Goal: Task Accomplishment & Management: Use online tool/utility

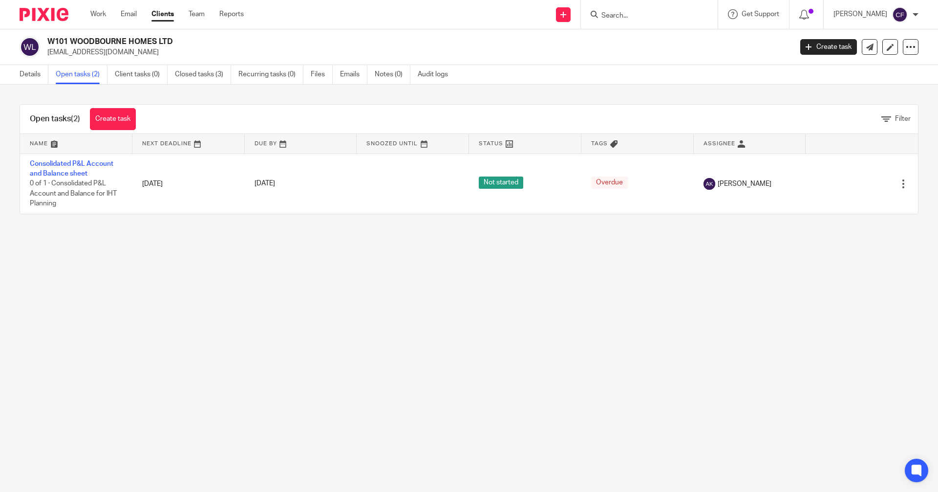
click at [651, 1] on div at bounding box center [649, 14] width 137 height 29
click at [647, 18] on input "Search" at bounding box center [645, 16] width 88 height 9
type input "soho hill"
click at [700, 44] on link at bounding box center [681, 42] width 165 height 22
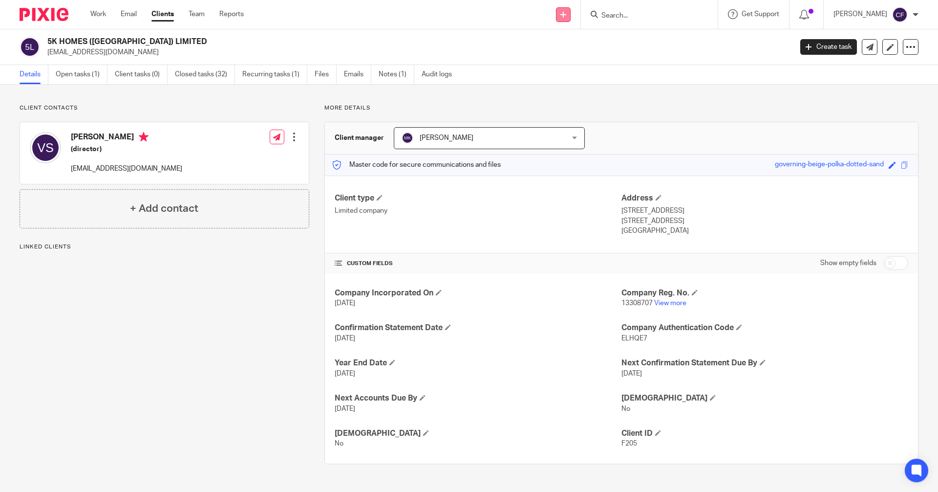
click at [567, 17] on link at bounding box center [563, 14] width 15 height 15
click at [579, 89] on link "Request signature" at bounding box center [573, 89] width 68 height 14
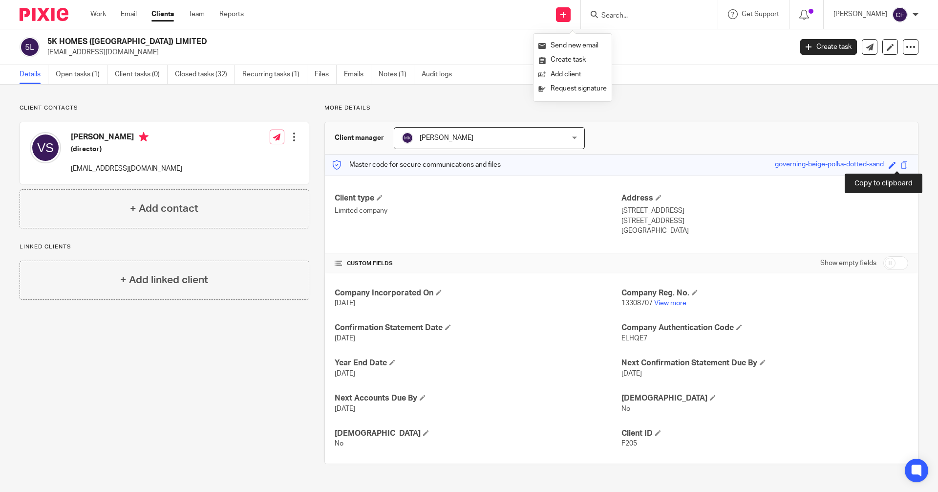
click at [901, 166] on span at bounding box center [904, 164] width 7 height 7
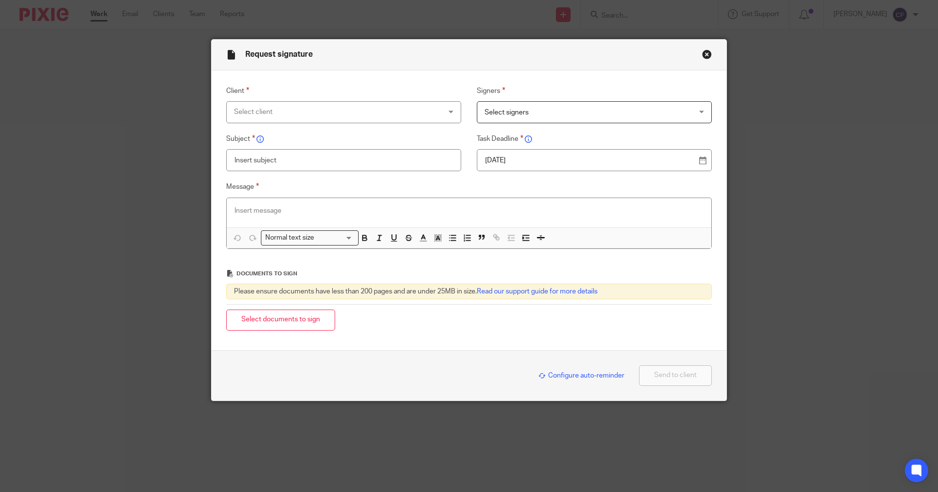
click at [250, 116] on div "Select client" at bounding box center [325, 112] width 182 height 21
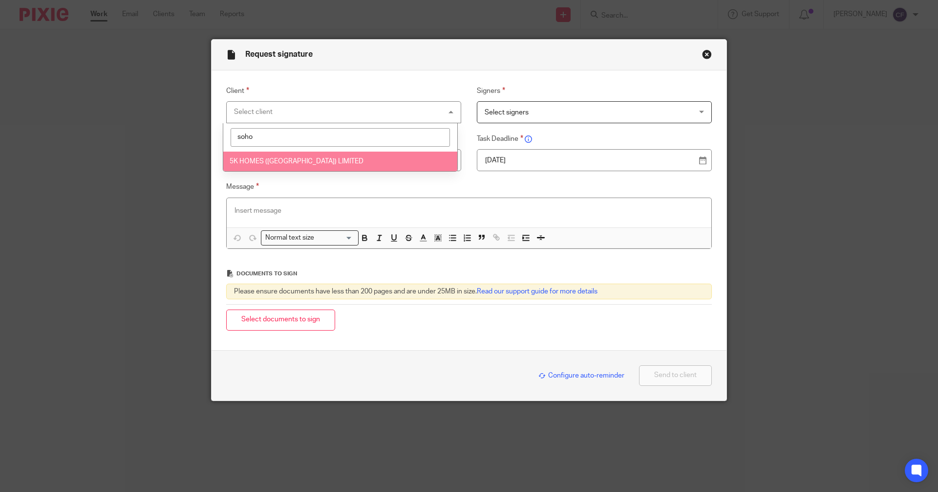
type input "soho"
click at [261, 161] on span "5K HOMES ([GEOGRAPHIC_DATA]) LIMITED" at bounding box center [297, 161] width 134 height 7
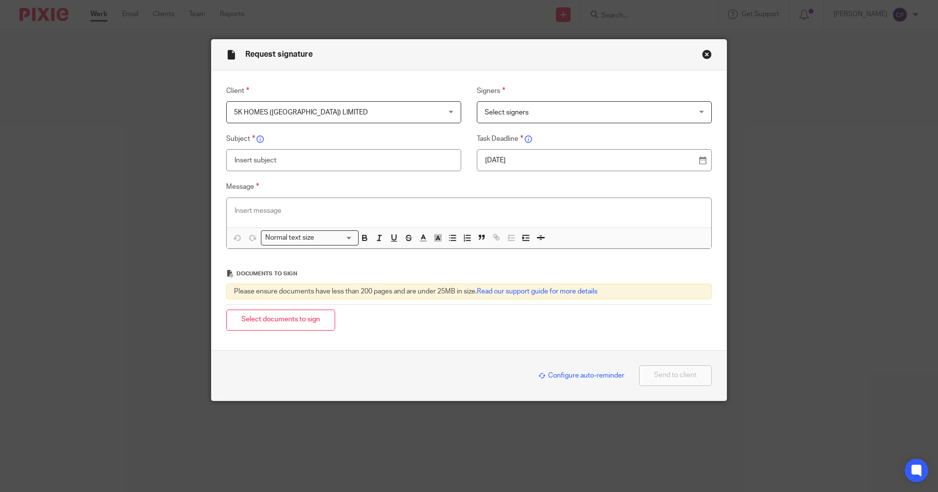
click at [499, 102] on span "Select signers" at bounding box center [576, 112] width 182 height 21
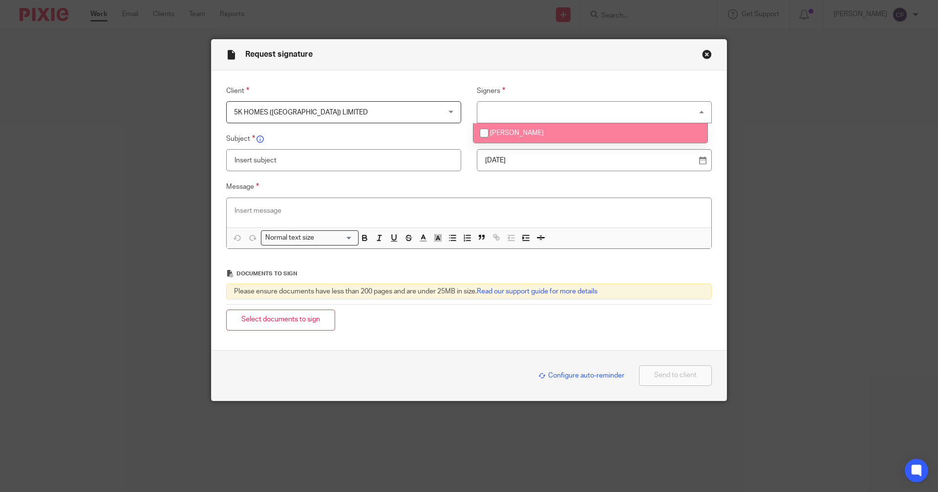
click at [501, 131] on span "[PERSON_NAME]" at bounding box center [517, 133] width 54 height 7
checkbox input "true"
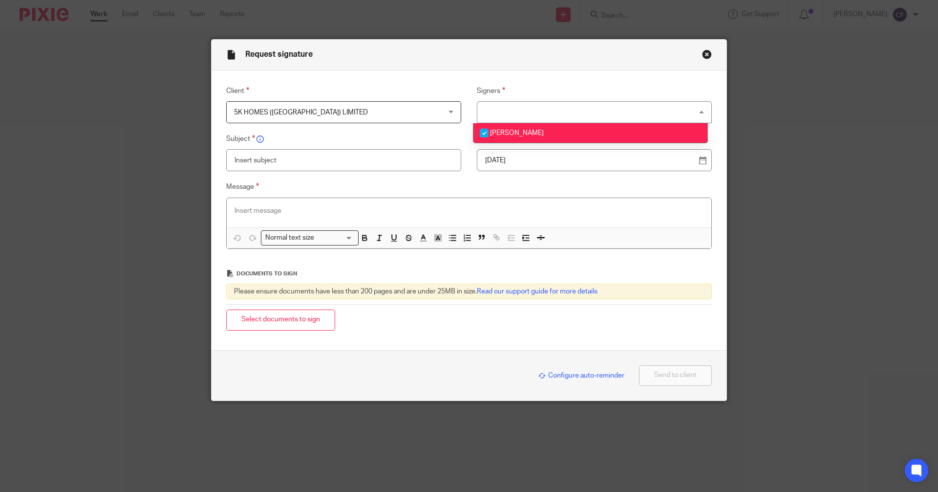
click at [337, 168] on input "text" at bounding box center [343, 160] width 235 height 22
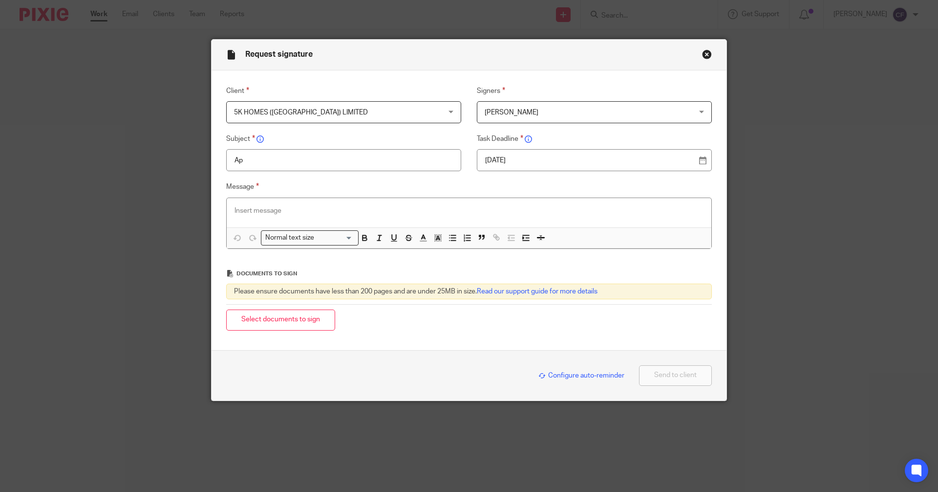
type input "A"
type input "F205 - 5K Homes Soho Hill LTd"
type input "F205 - Appointment of Director"
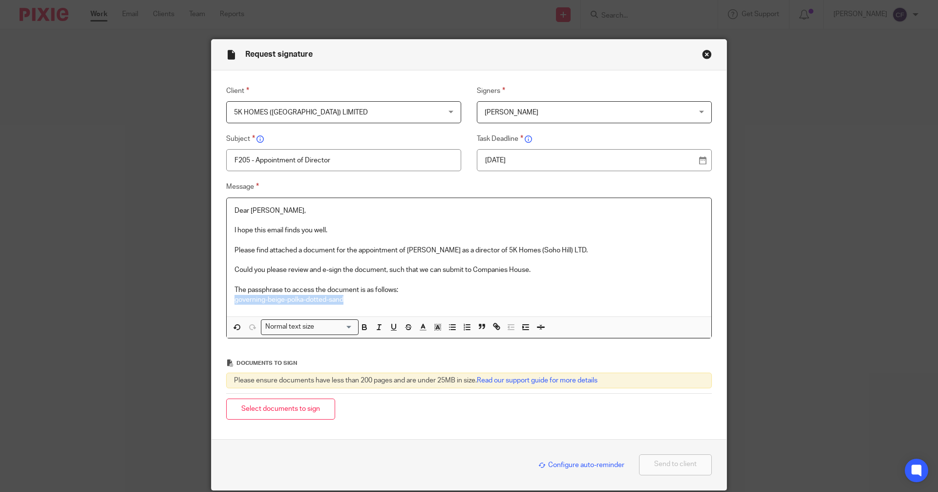
drag, startPoint x: 324, startPoint y: 291, endPoint x: 227, endPoint y: 301, distance: 97.3
click at [227, 301] on div "Dear Vinny, I hope this email finds you well. Please find attached a document f…" at bounding box center [469, 257] width 485 height 119
click at [363, 327] on icon "button" at bounding box center [365, 328] width 4 height 2
click at [306, 329] on div "Normal text size" at bounding box center [308, 326] width 92 height 12
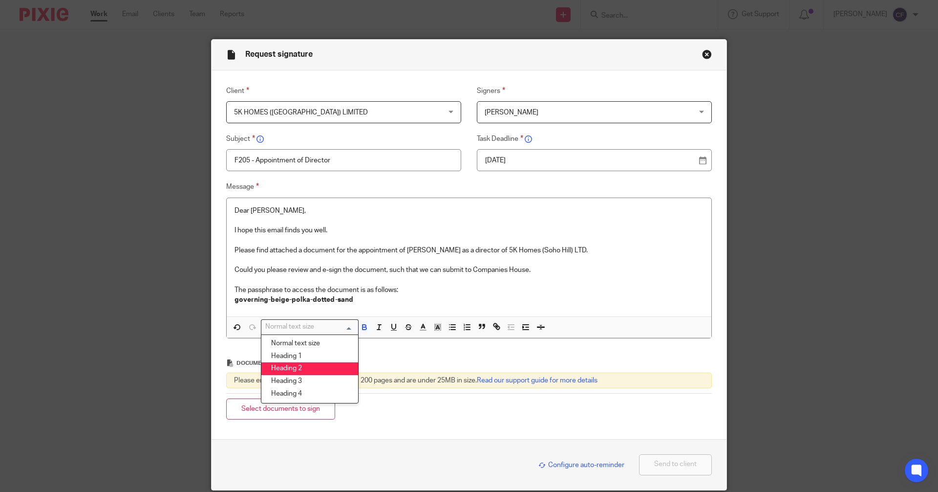
click at [303, 372] on li "Heading 2" at bounding box center [310, 368] width 97 height 13
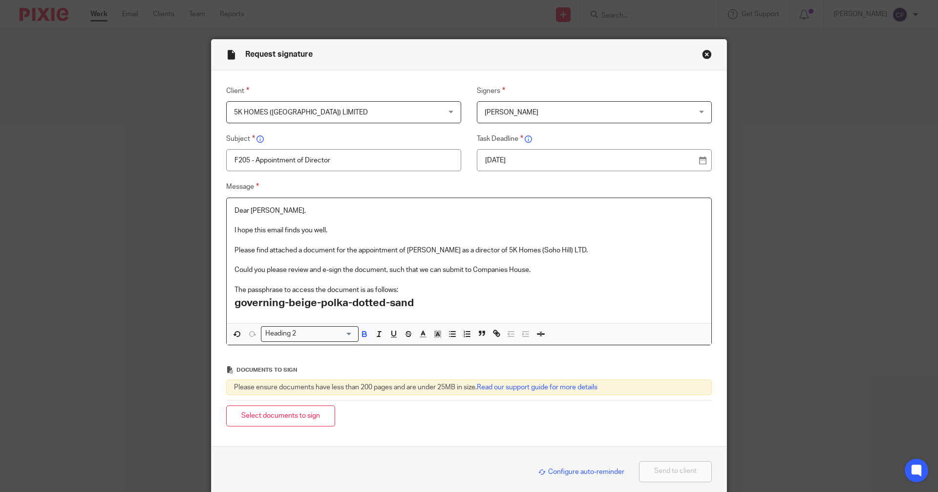
click at [465, 316] on div "Dear Vinny, I hope this email finds you well. Please find attached a document f…" at bounding box center [469, 261] width 485 height 126
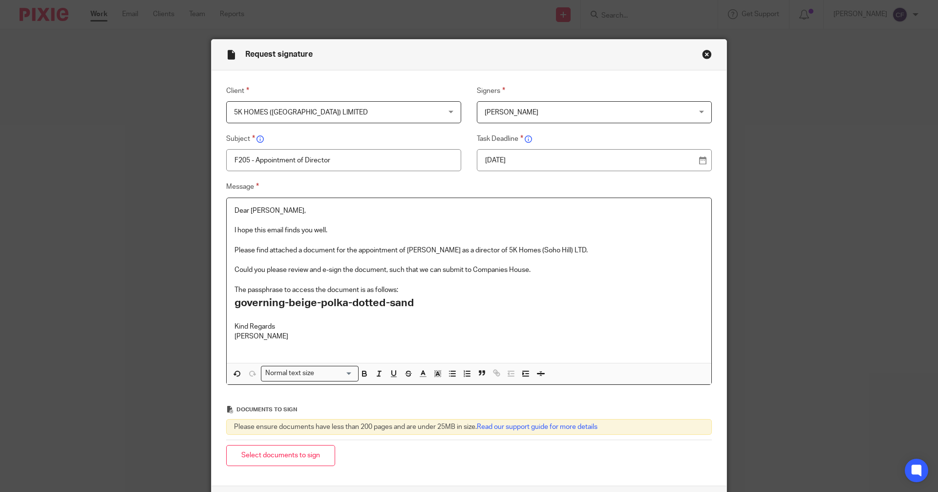
click at [269, 454] on button "Select documents to sign" at bounding box center [280, 455] width 109 height 21
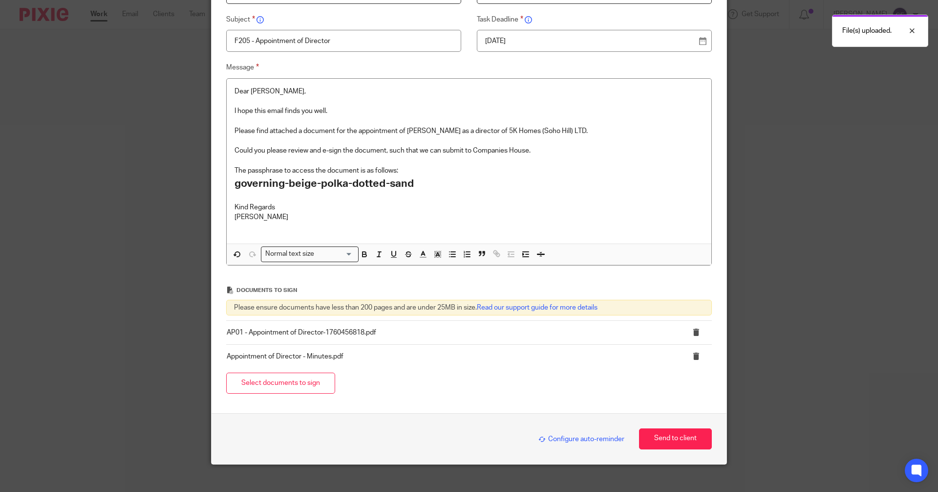
scroll to position [131, 0]
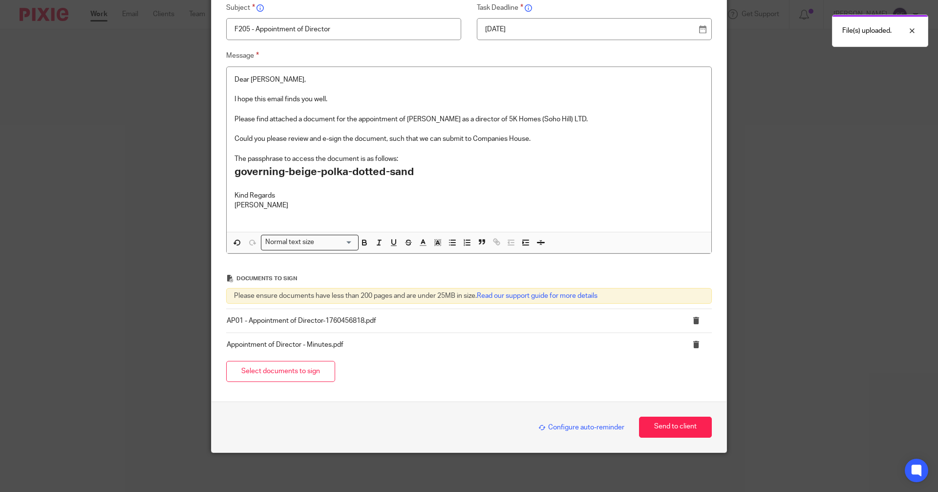
click at [572, 428] on span "Configure auto-reminder" at bounding box center [582, 427] width 86 height 7
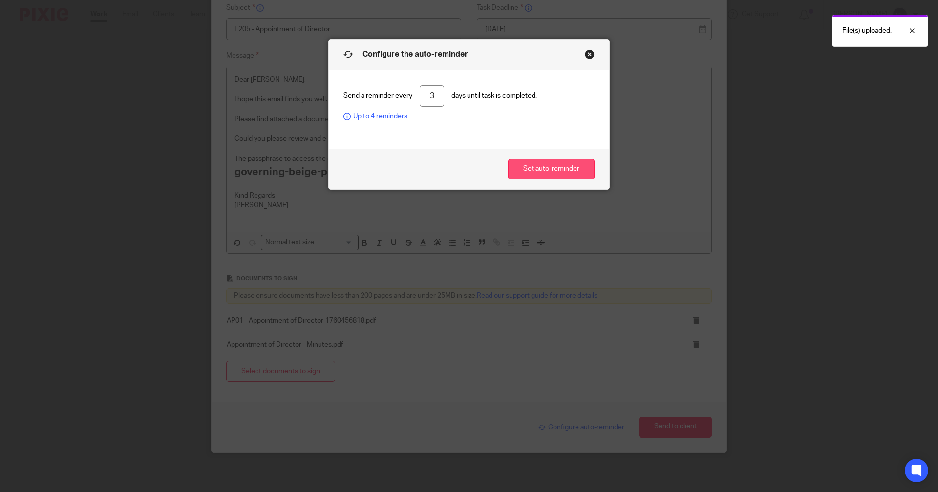
click at [556, 170] on button "Set auto-reminder" at bounding box center [551, 169] width 87 height 21
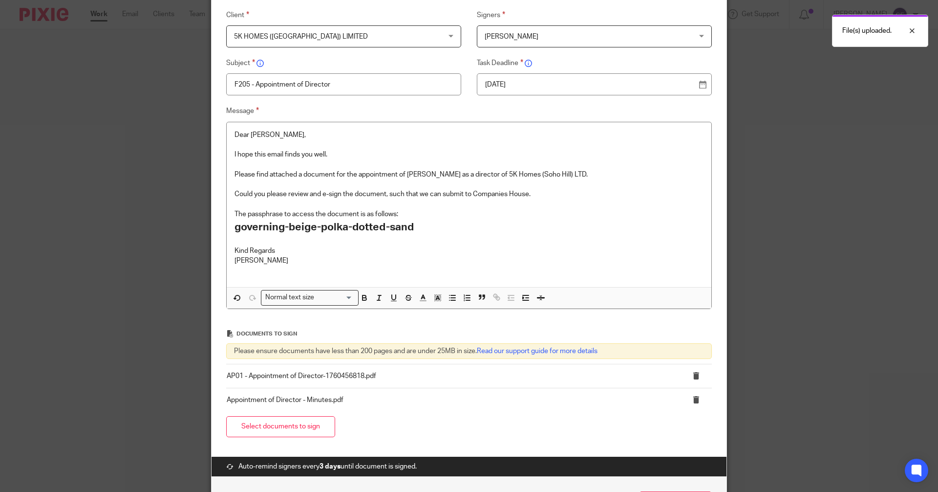
scroll to position [0, 0]
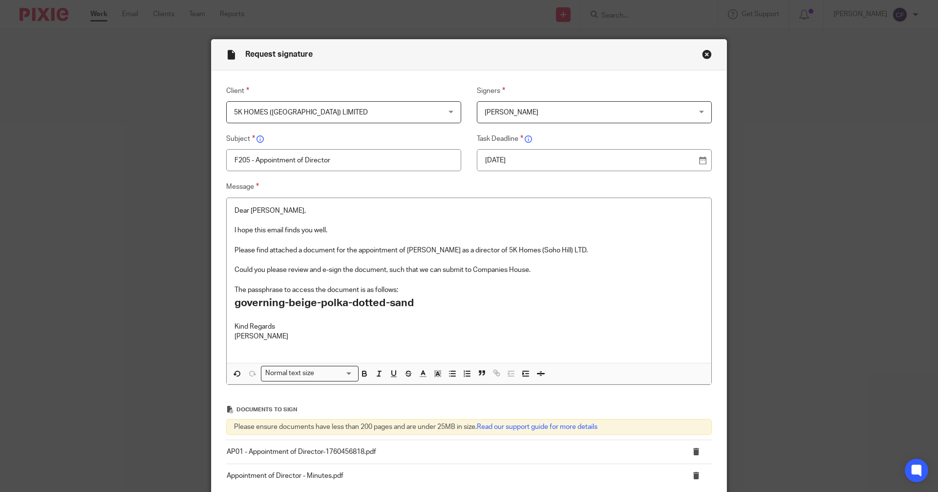
click at [383, 269] on p "Could you please review and e-sign the document, such that we can submit to Com…" at bounding box center [469, 270] width 469 height 10
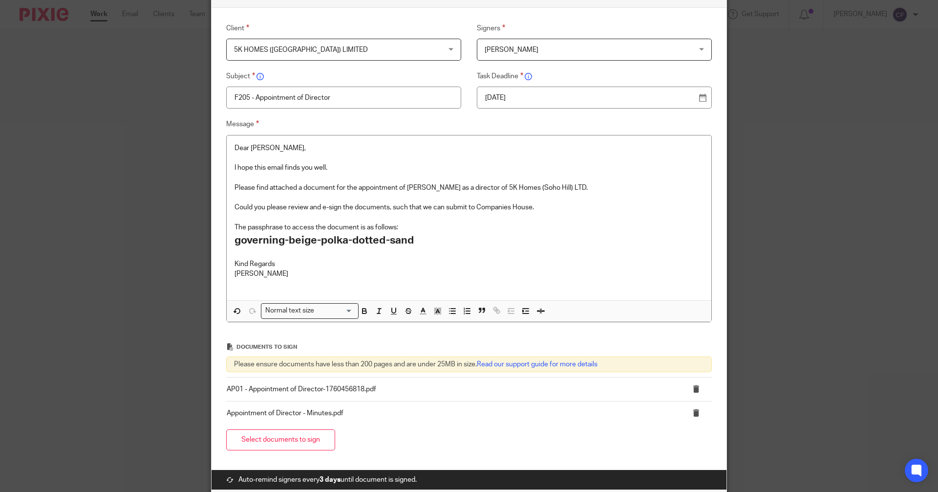
scroll to position [147, 0]
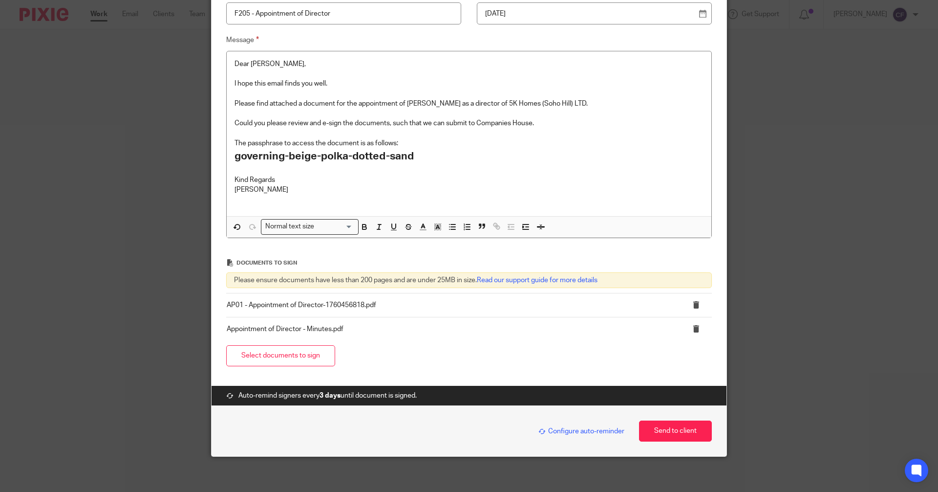
click at [577, 435] on div "Configure auto-reminder" at bounding box center [579, 430] width 91 height 11
click at [578, 433] on span "Configure auto-reminder" at bounding box center [582, 431] width 86 height 7
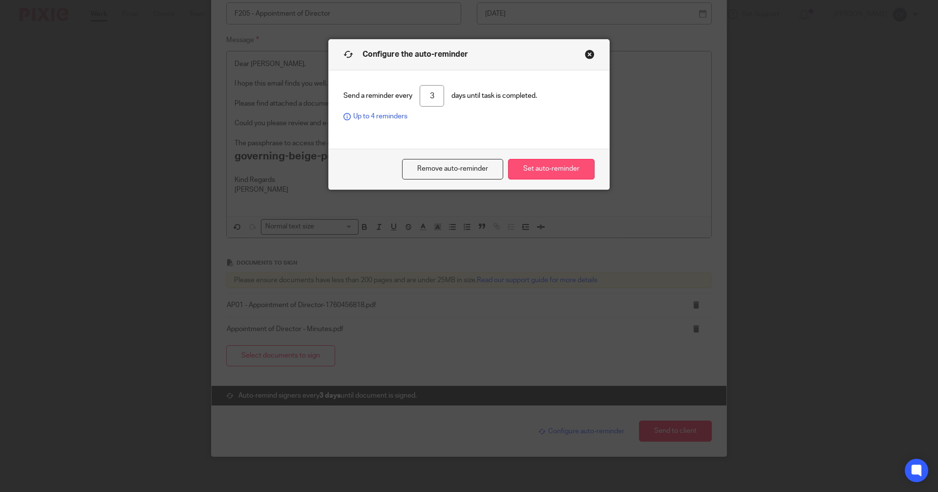
click at [554, 173] on button "Set auto-reminder" at bounding box center [551, 169] width 87 height 21
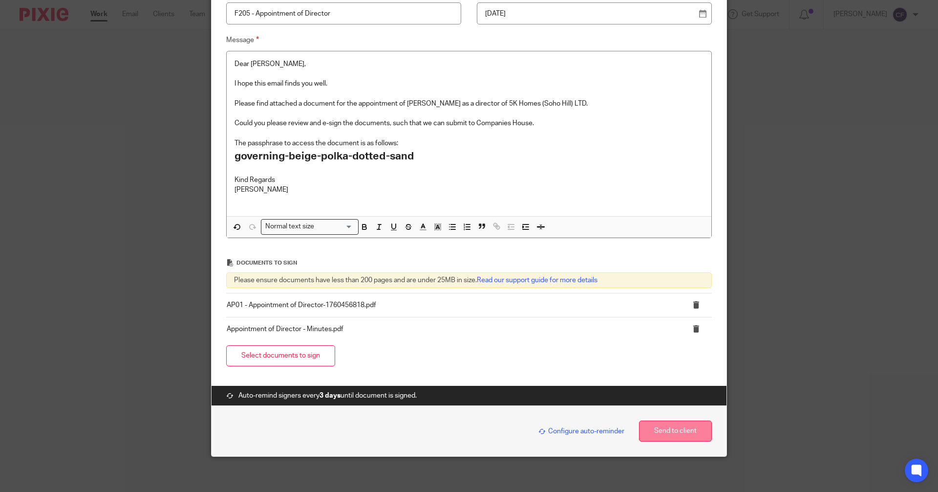
click at [685, 433] on button "Send to client" at bounding box center [675, 430] width 73 height 21
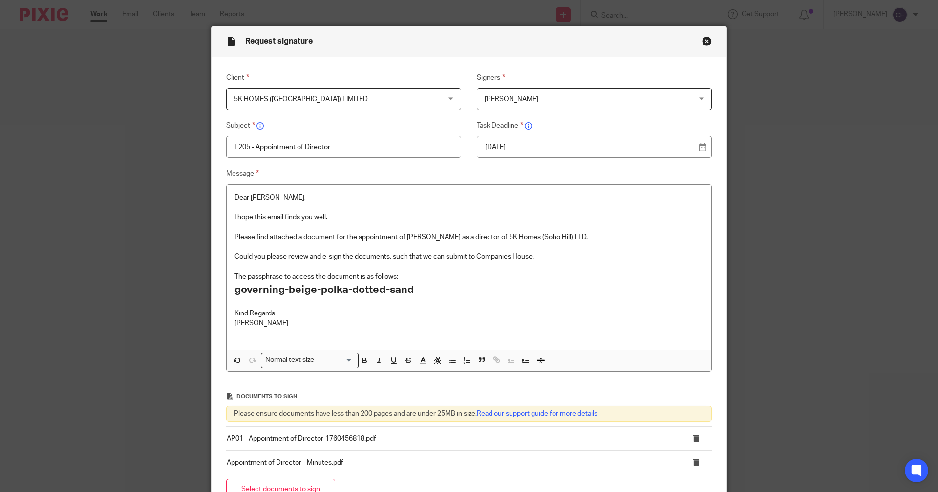
scroll to position [0, 0]
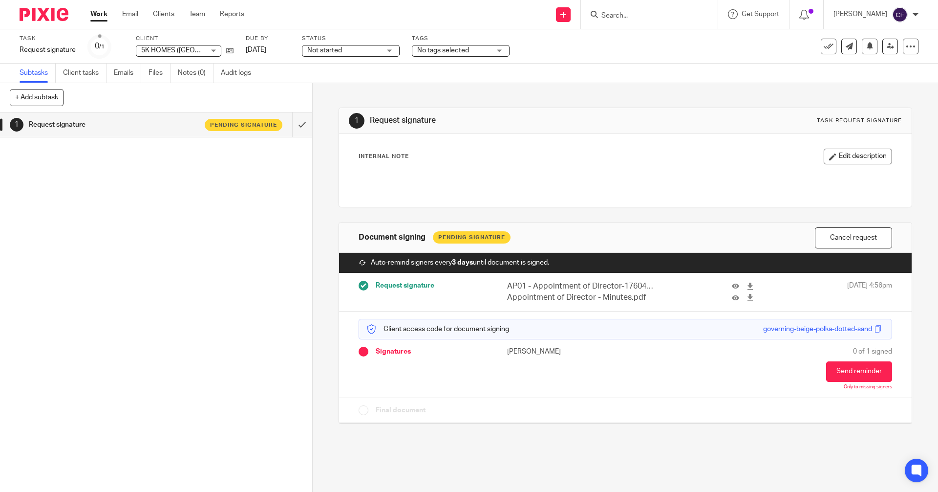
click at [500, 53] on div "No tags selected" at bounding box center [461, 51] width 98 height 12
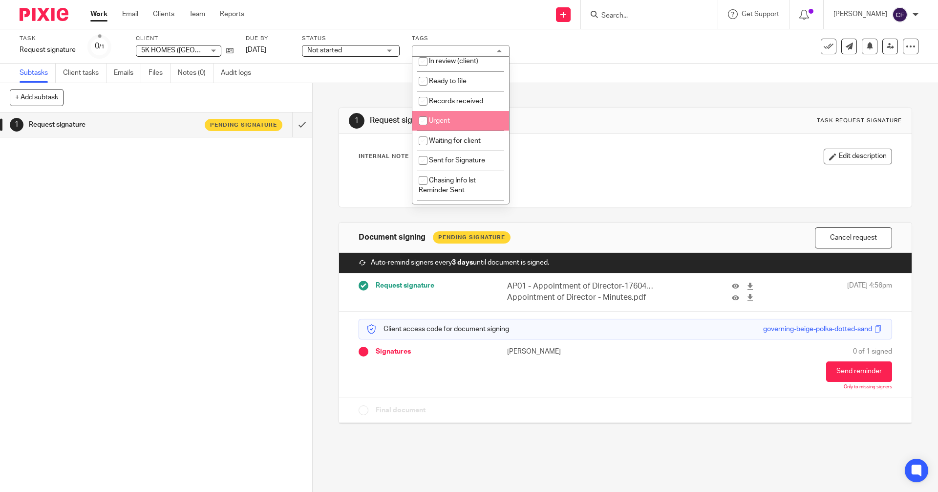
scroll to position [49, 0]
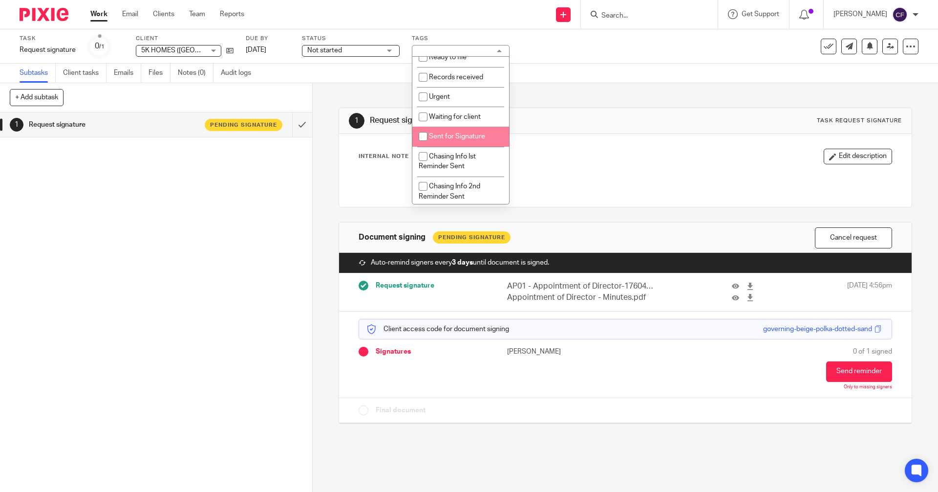
click at [456, 131] on li "Sent for Signature" at bounding box center [461, 137] width 97 height 20
checkbox input "true"
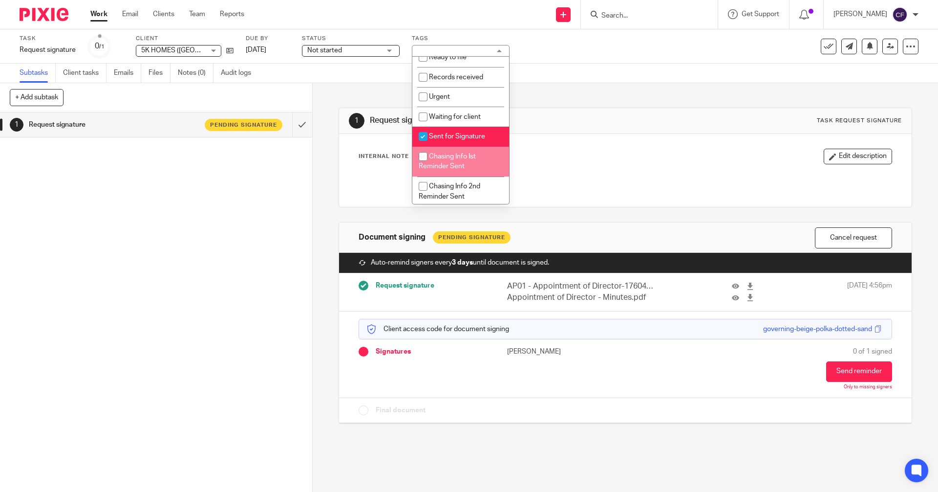
click at [211, 276] on div "1 Request signature Pending signature" at bounding box center [156, 301] width 312 height 379
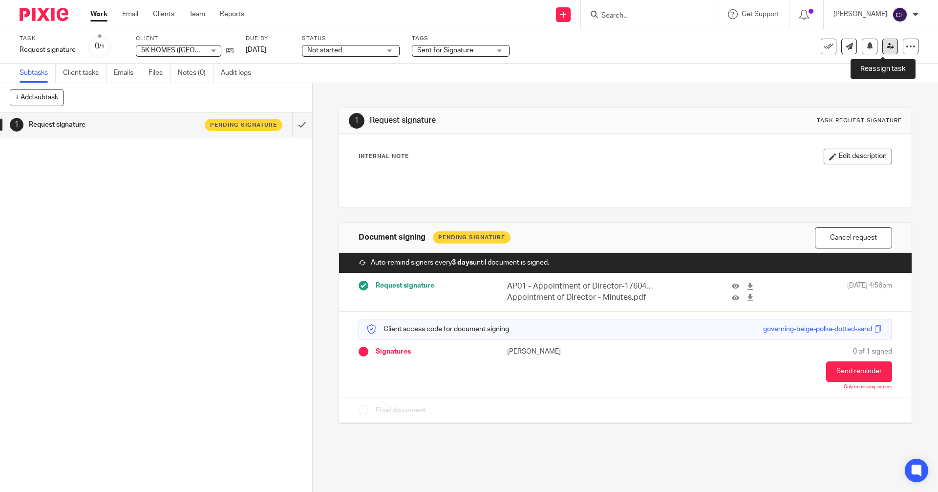
click at [887, 45] on icon at bounding box center [890, 46] width 7 height 7
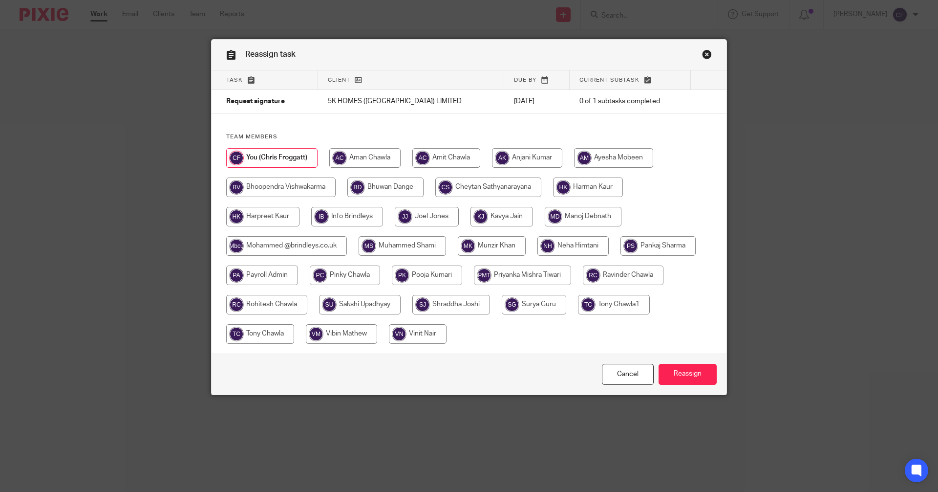
click at [372, 156] on input "radio" at bounding box center [364, 158] width 71 height 20
radio input "true"
click at [660, 371] on input "Reassign" at bounding box center [688, 374] width 58 height 21
